Goal: Information Seeking & Learning: Learn about a topic

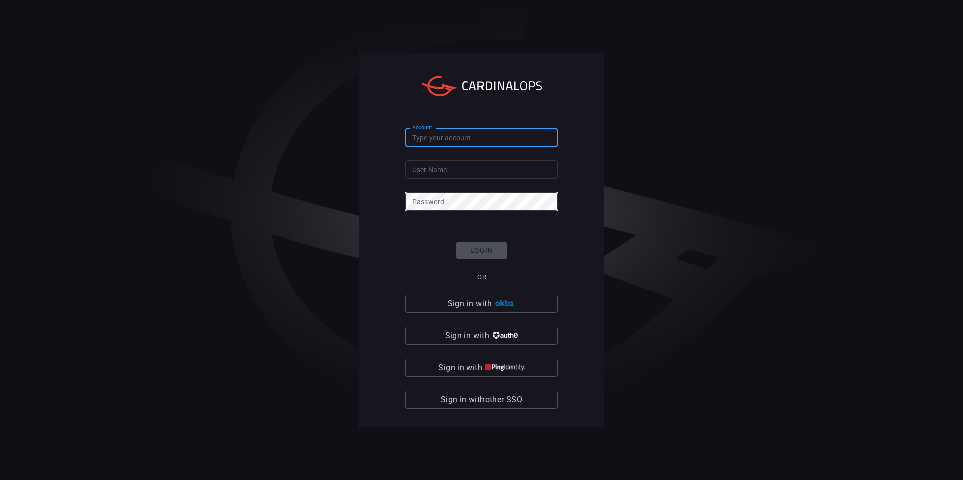
click at [487, 130] on input "Account" at bounding box center [481, 137] width 152 height 19
type input "avalara"
click at [489, 171] on input "User Name" at bounding box center [481, 169] width 152 height 19
type input "[PERSON_NAME].[PERSON_NAME]"
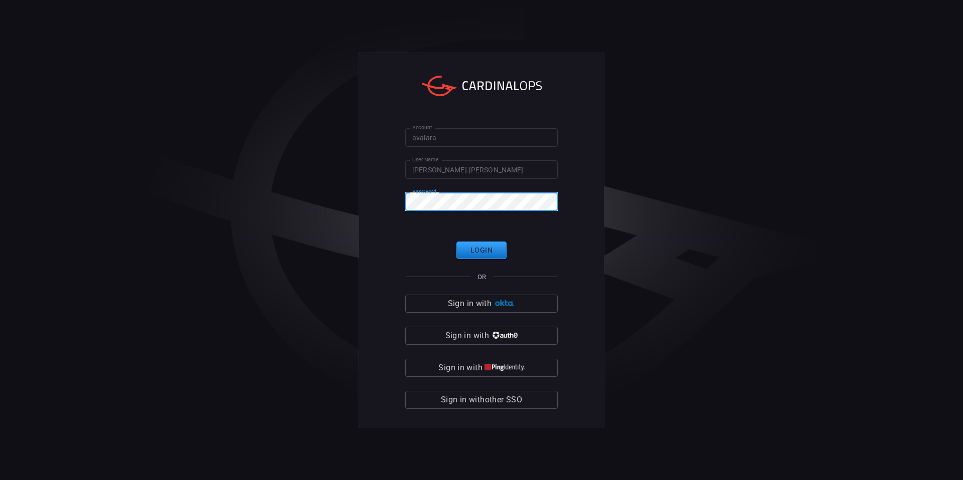
click button "Login" at bounding box center [481, 251] width 50 height 18
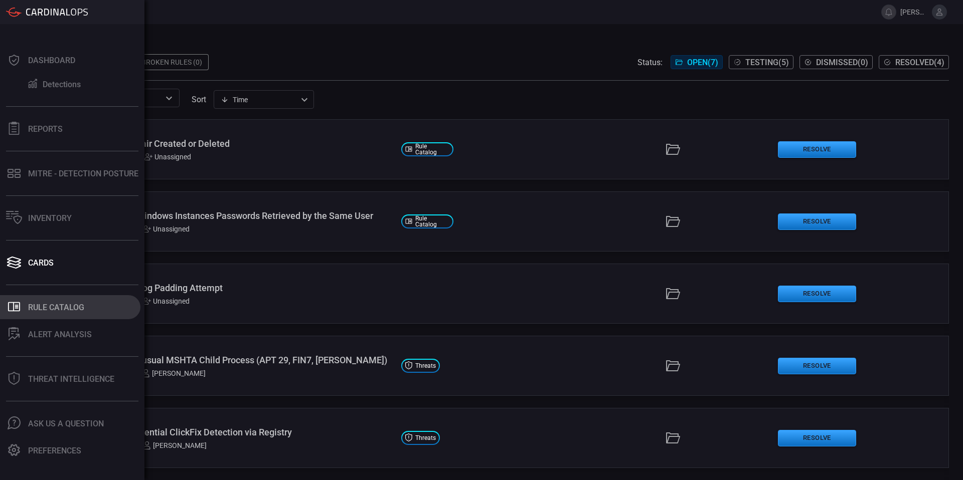
click at [65, 309] on div "Rule Catalog" at bounding box center [56, 308] width 56 height 10
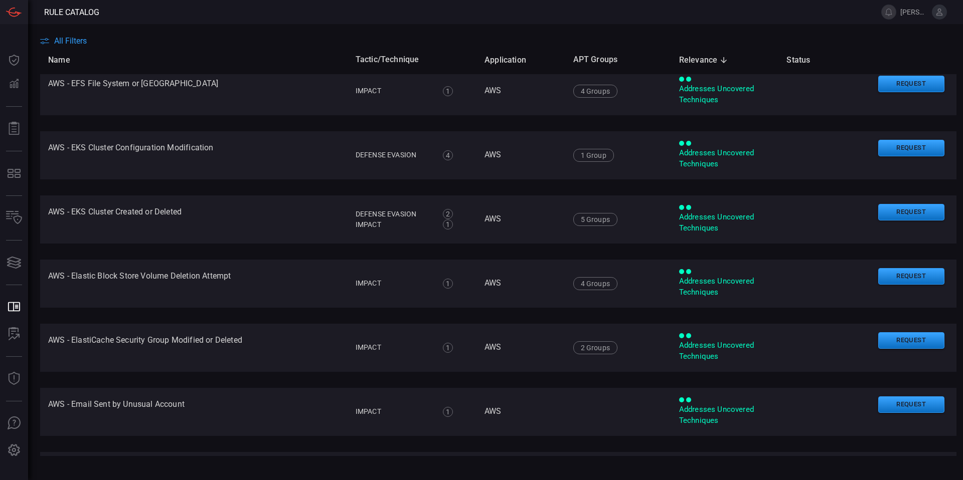
scroll to position [1275, 0]
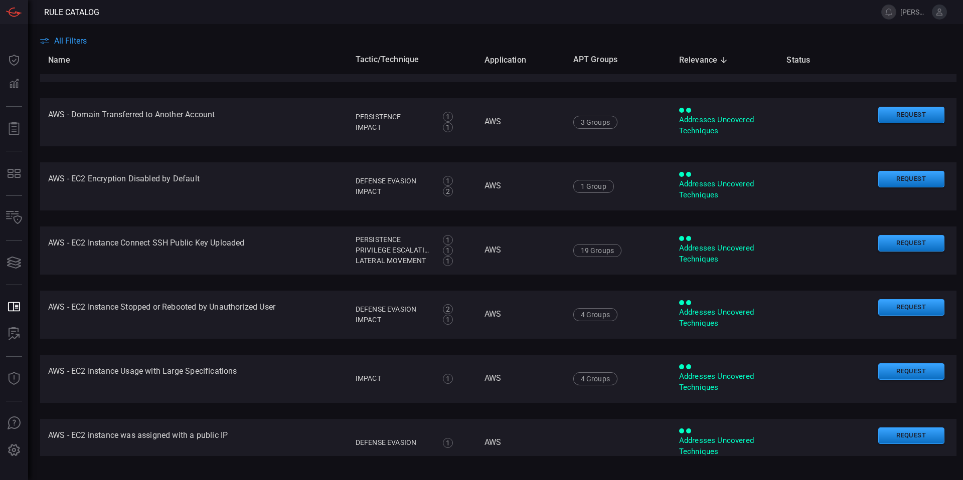
click at [68, 39] on span "All Filters" at bounding box center [70, 41] width 33 height 10
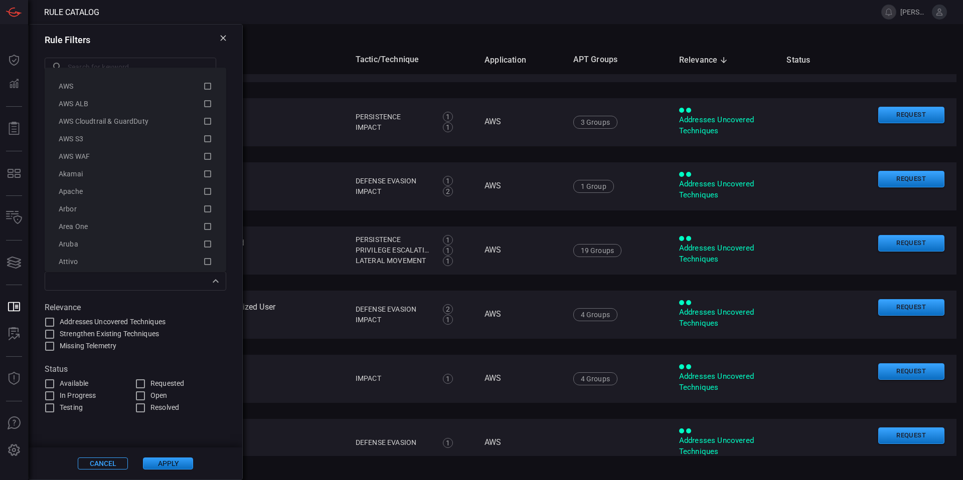
click at [127, 290] on div "​" at bounding box center [136, 281] width 182 height 19
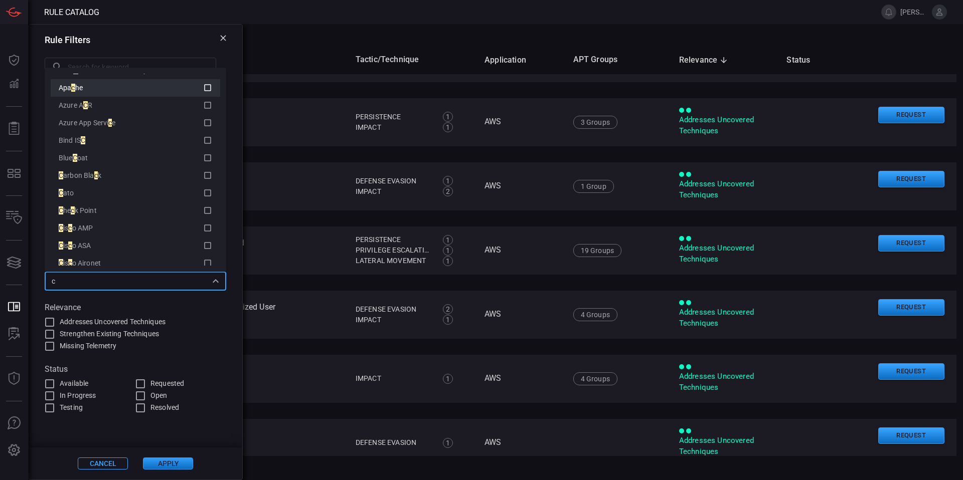
scroll to position [0, 0]
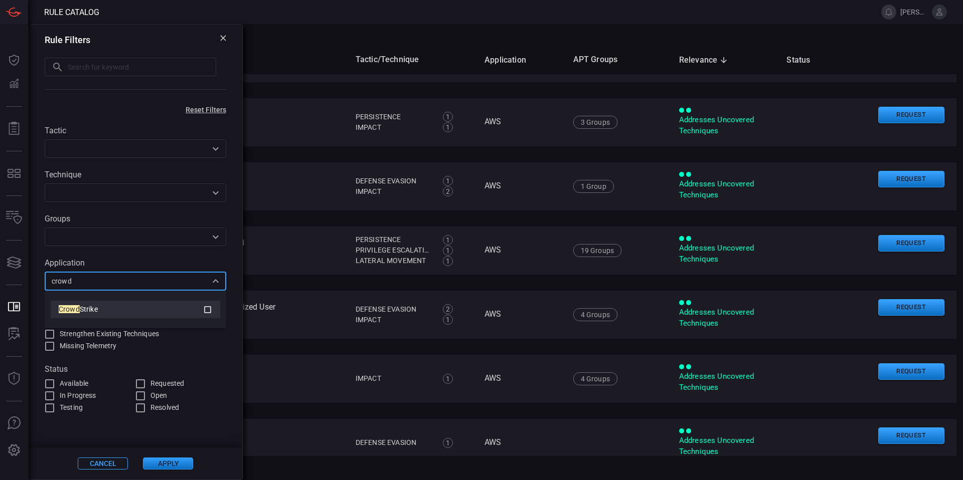
click at [99, 305] on div "Crowd Strike" at bounding box center [131, 309] width 144 height 11
type input "crowd"
click at [155, 467] on button "Apply" at bounding box center [168, 464] width 50 height 12
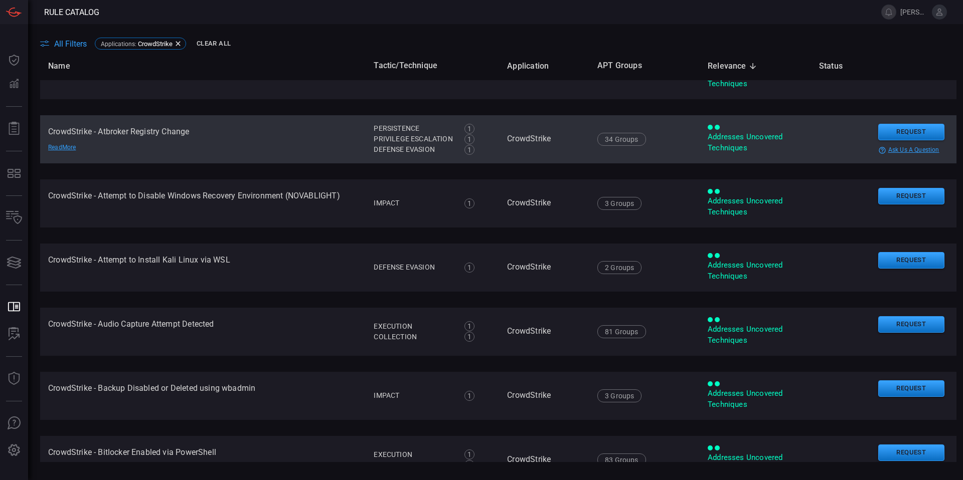
scroll to position [244, 0]
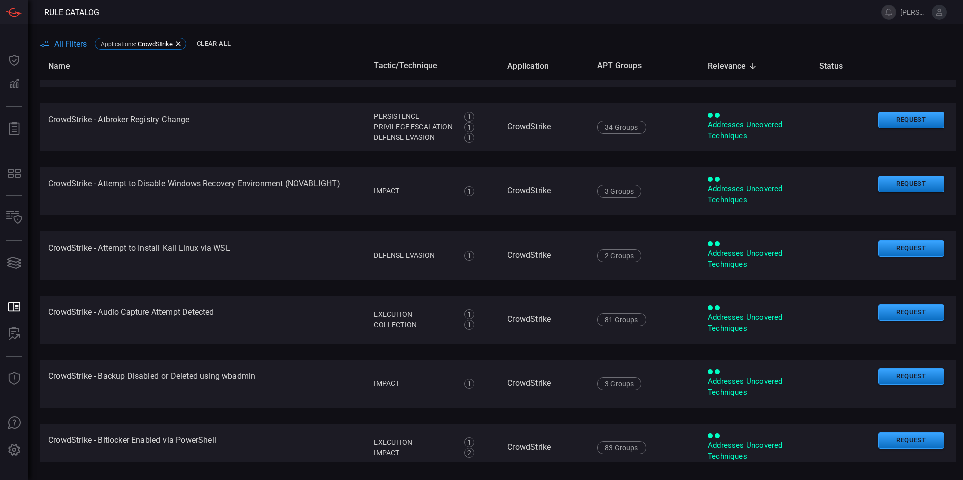
click at [70, 41] on span "All Filters" at bounding box center [70, 44] width 33 height 10
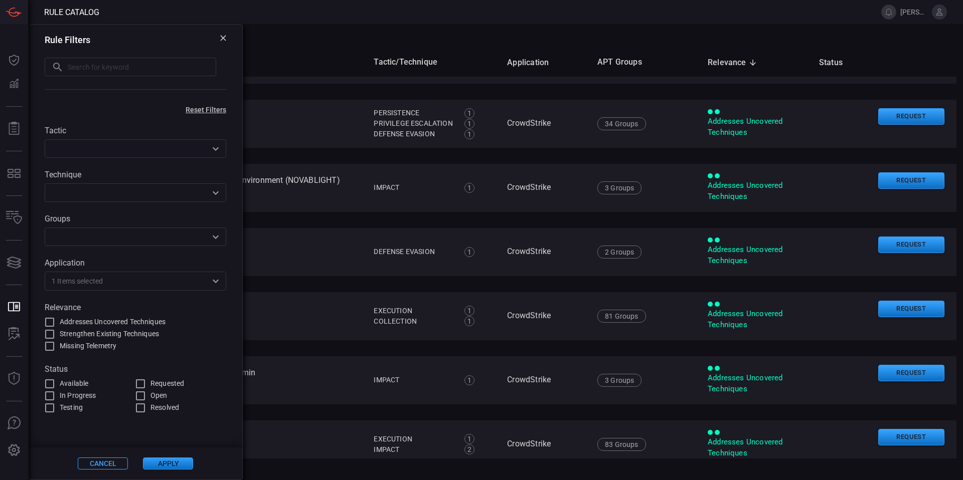
click at [82, 318] on span "Addresses Uncovered Techniques" at bounding box center [113, 322] width 106 height 11
click at [56, 318] on input "Addresses Uncovered Techniques" at bounding box center [50, 322] width 12 height 12
checkbox input "true"
click at [177, 465] on button "Apply" at bounding box center [168, 464] width 50 height 12
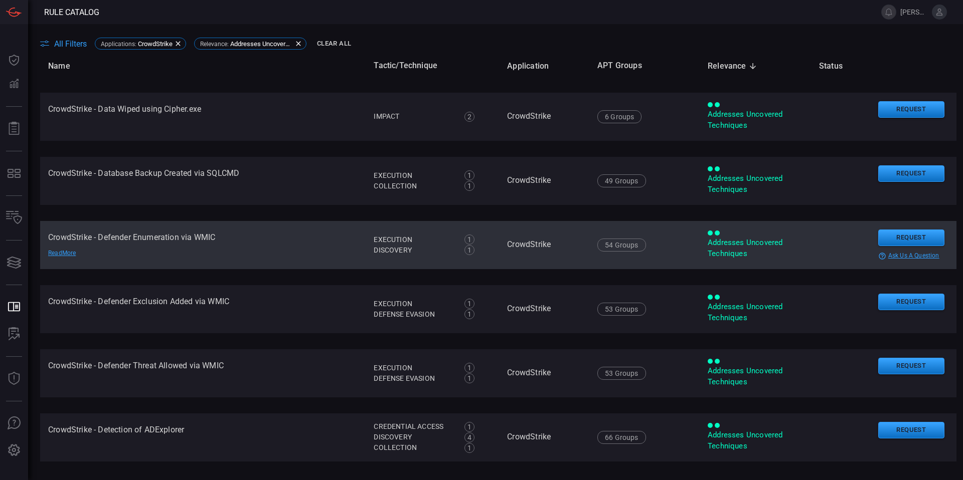
scroll to position [2014, 0]
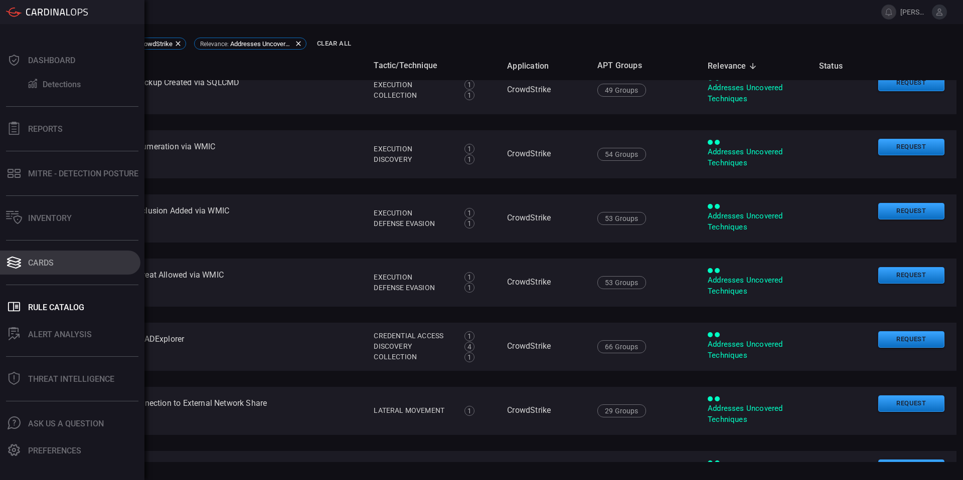
click at [68, 267] on button "Cards" at bounding box center [70, 263] width 140 height 24
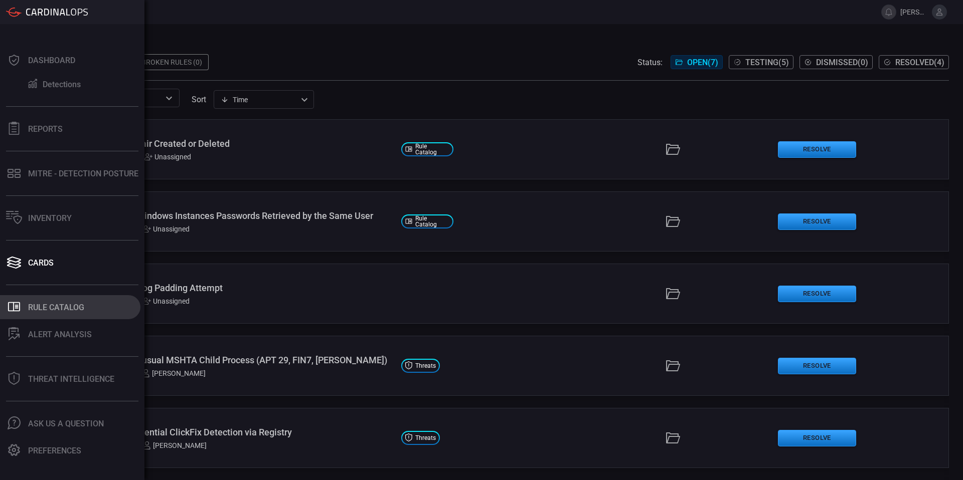
click at [59, 300] on button ".st0_rule_catalog_icon{fill: currentColor;} Rule Catalog" at bounding box center [70, 307] width 140 height 24
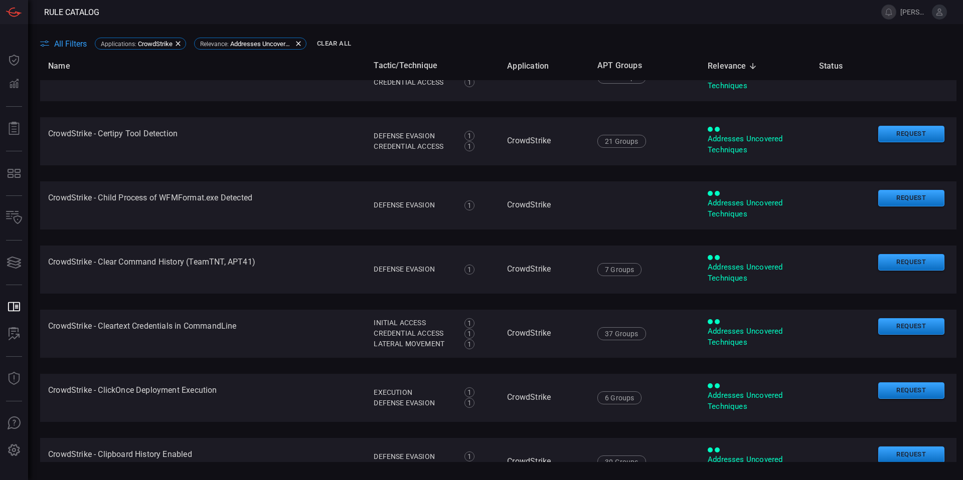
scroll to position [1105, 0]
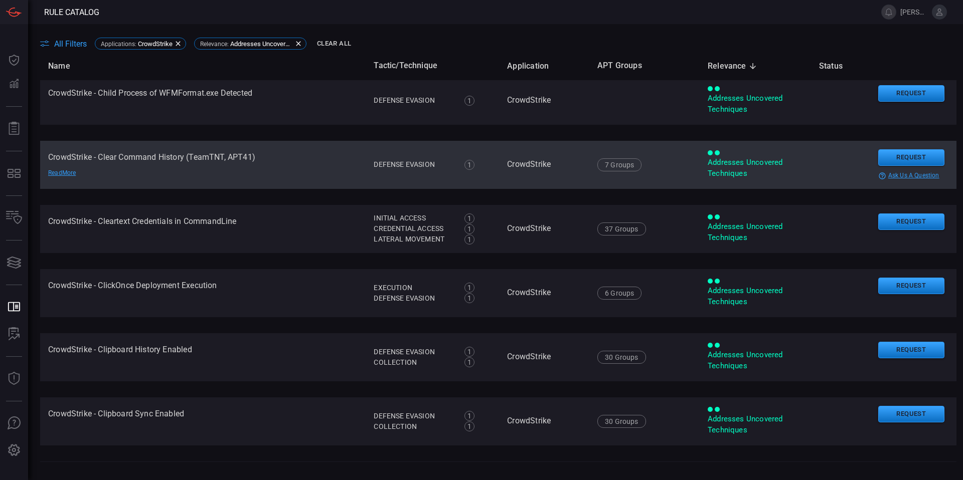
click at [112, 176] on div "Read More" at bounding box center [83, 173] width 70 height 8
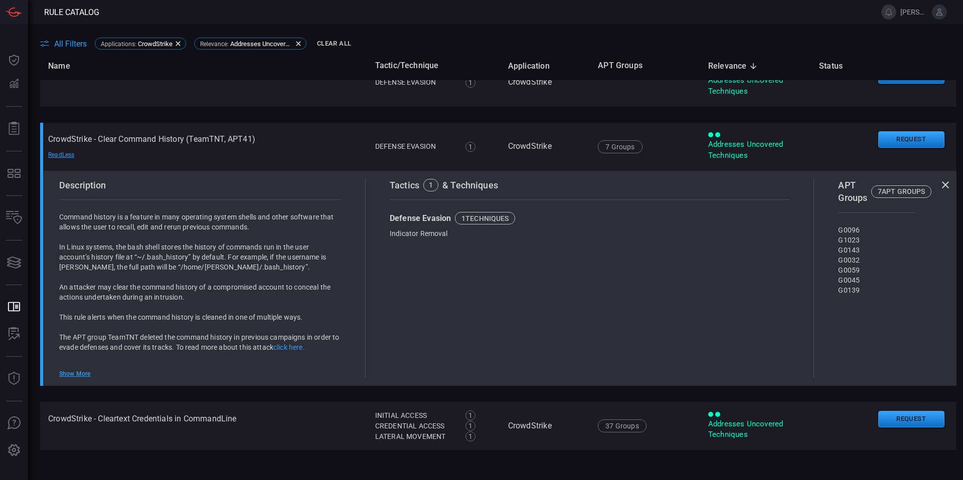
scroll to position [1114, 0]
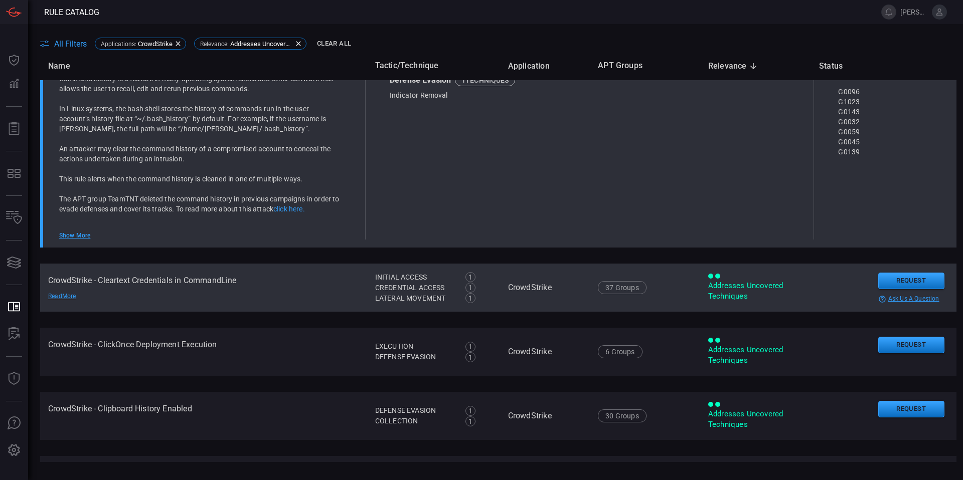
click at [263, 278] on td "CrowdStrike - Cleartext Credentials in CommandLine Read More" at bounding box center [203, 288] width 327 height 48
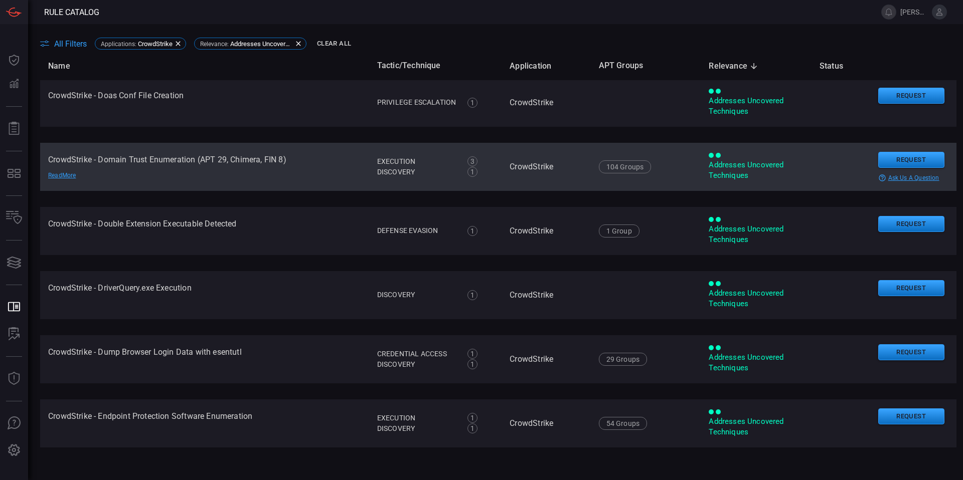
scroll to position [2684, 0]
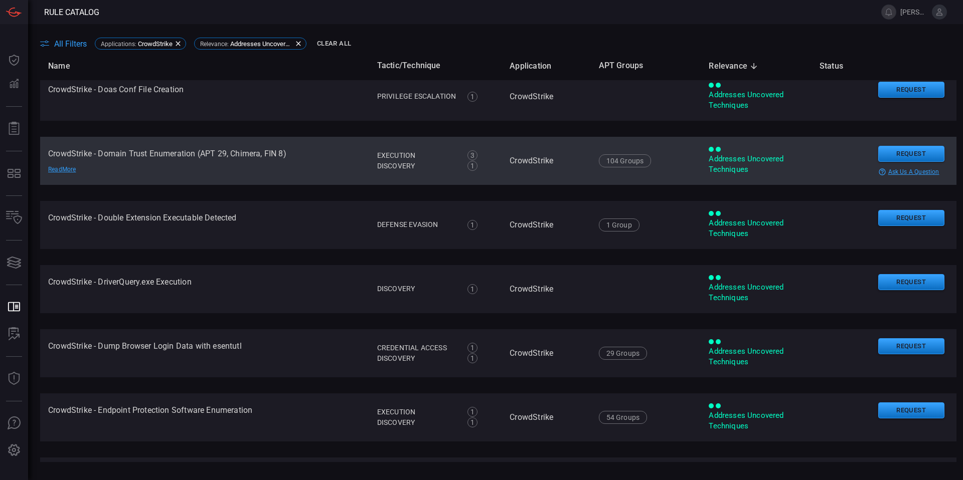
click at [206, 351] on td "CrowdStrike - Dump Browser Login Data with esentutl Read More" at bounding box center [204, 353] width 329 height 48
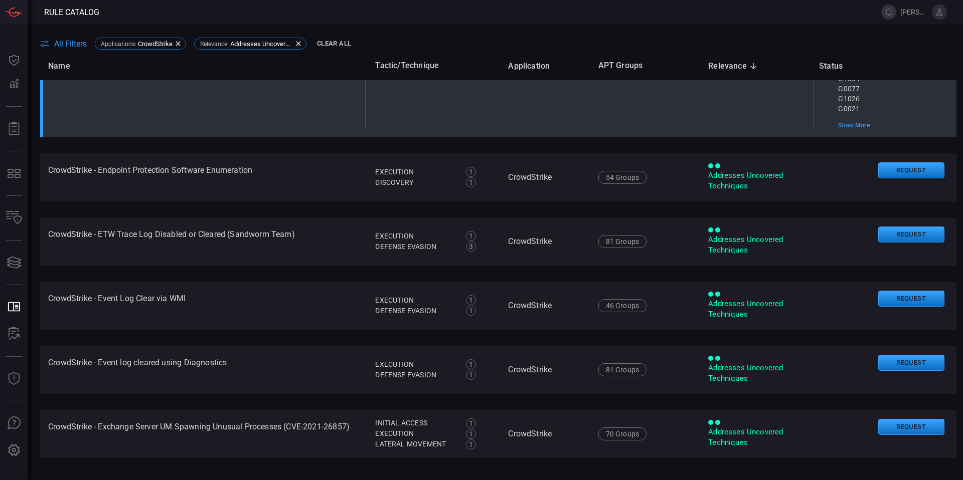
scroll to position [2919, 0]
